Goal: Information Seeking & Learning: Get advice/opinions

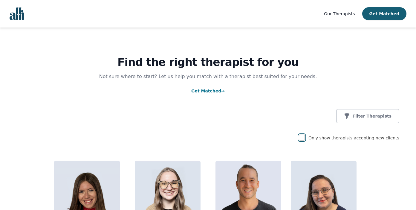
click at [305, 138] on input "checkbox" at bounding box center [302, 138] width 6 height 6
checkbox input "true"
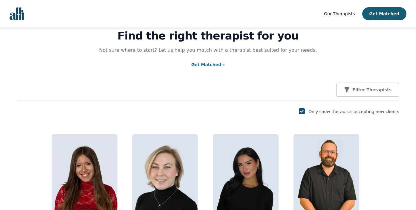
scroll to position [14, 0]
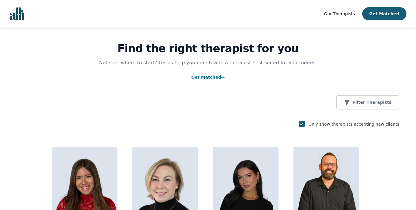
click at [371, 94] on div "Find the right therapist for you Not sure where to start? Let us help you match…" at bounding box center [208, 64] width 383 height 100
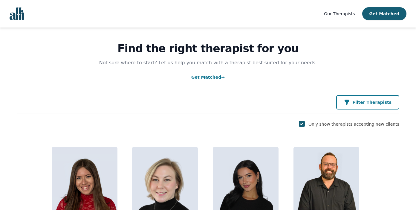
click at [370, 103] on p "Filter Therapists" at bounding box center [372, 102] width 39 height 6
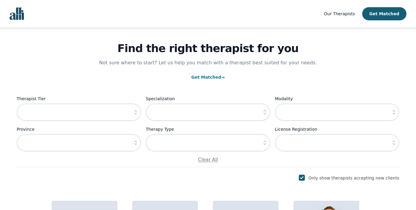
click at [268, 110] on icon "button" at bounding box center [265, 112] width 6 height 6
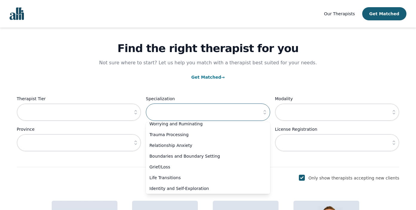
scroll to position [39, 0]
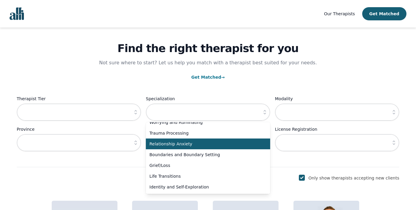
click at [240, 144] on span "Relationship Anxiety" at bounding box center [205, 144] width 110 height 6
type input "Relationship Anxiety"
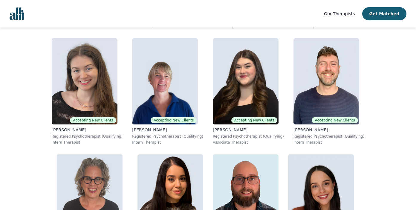
scroll to position [525, 0]
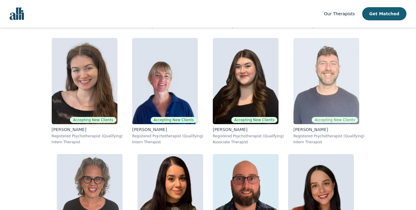
click at [294, 98] on img at bounding box center [327, 81] width 66 height 86
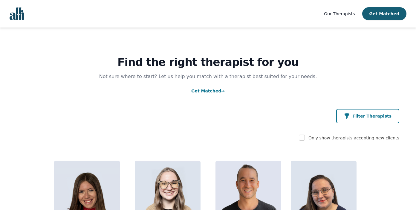
click at [350, 117] on icon "button" at bounding box center [347, 116] width 6 height 6
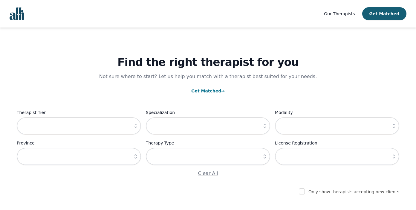
click at [264, 123] on button "button" at bounding box center [265, 125] width 11 height 17
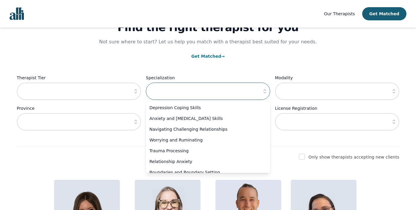
scroll to position [18, 0]
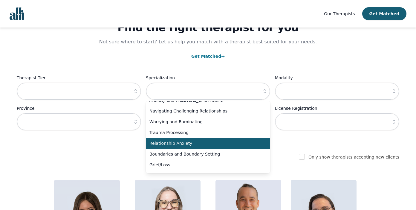
click at [214, 139] on li "Relationship Anxiety" at bounding box center [208, 143] width 124 height 11
type input "Relationship Anxiety"
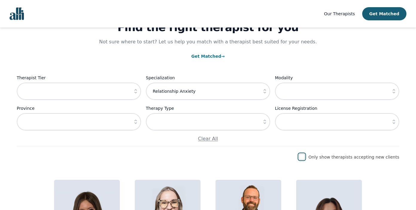
click at [305, 157] on input "checkbox" at bounding box center [302, 157] width 6 height 6
checkbox input "true"
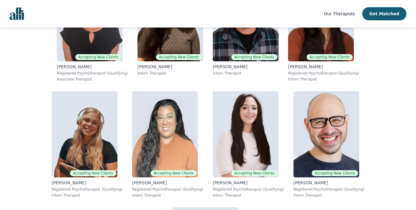
scroll to position [704, 0]
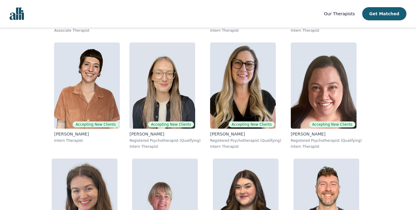
scroll to position [401, 0]
